Goal: Transaction & Acquisition: Obtain resource

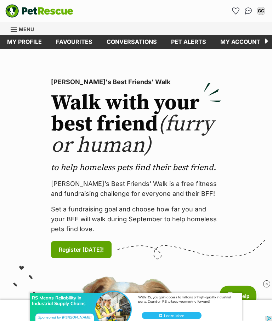
click at [76, 42] on link "Favourites" at bounding box center [74, 42] width 51 height 14
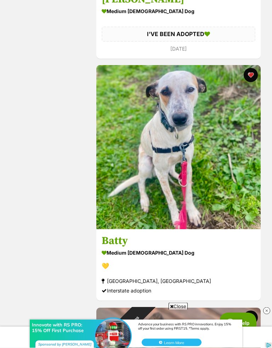
scroll to position [1059, 0]
click at [123, 249] on div "medium [DEMOGRAPHIC_DATA] Dog" at bounding box center [179, 253] width 154 height 10
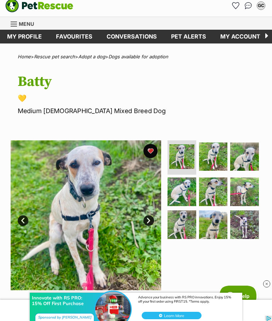
click at [150, 218] on link "Next" at bounding box center [148, 221] width 11 height 11
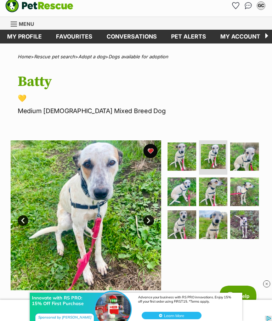
click at [151, 216] on link "Next" at bounding box center [148, 221] width 11 height 11
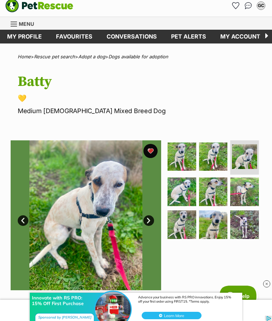
click at [148, 221] on link "Next" at bounding box center [148, 221] width 11 height 11
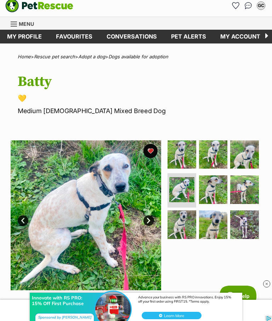
click at [148, 222] on link "Next" at bounding box center [148, 221] width 11 height 11
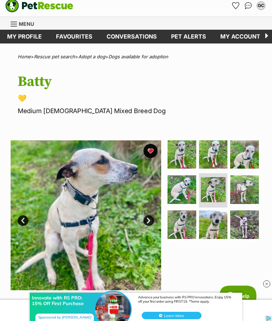
click at [149, 222] on link "Next" at bounding box center [148, 221] width 11 height 11
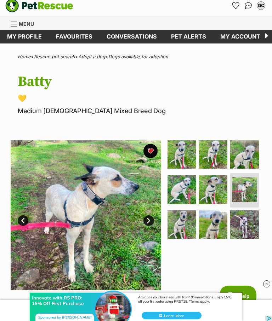
click at [153, 219] on link "Next" at bounding box center [148, 221] width 11 height 11
